Goal: Information Seeking & Learning: Learn about a topic

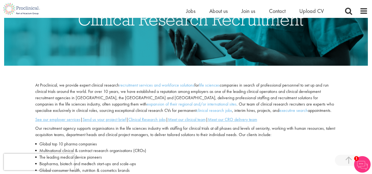
scroll to position [121, 0]
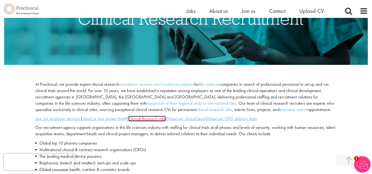
click at [153, 116] on u "Clinical Research jobs" at bounding box center [146, 119] width 37 height 6
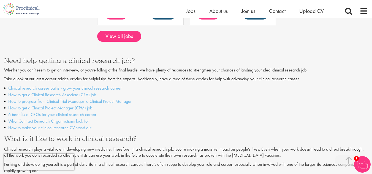
scroll to position [460, 0]
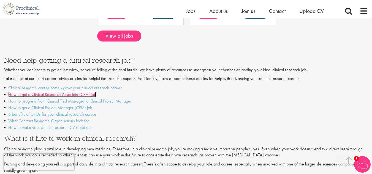
click at [74, 92] on link "How to get a Clinical Research Associate (CRA) job" at bounding box center [52, 95] width 88 height 6
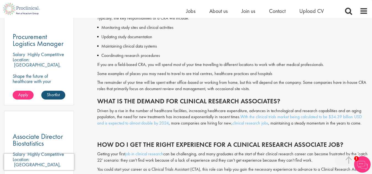
scroll to position [320, 0]
click at [240, 125] on link "clinical research jobs" at bounding box center [250, 123] width 36 height 6
